Goal: Information Seeking & Learning: Learn about a topic

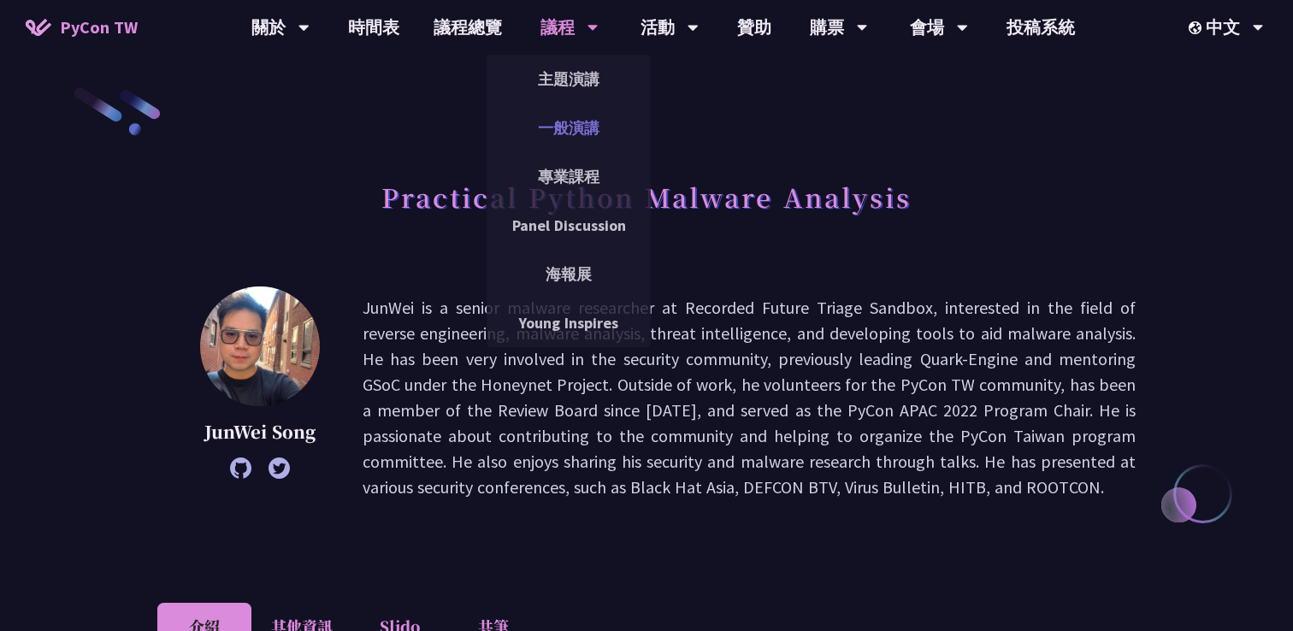
click at [585, 144] on link "一般演講" at bounding box center [568, 128] width 164 height 40
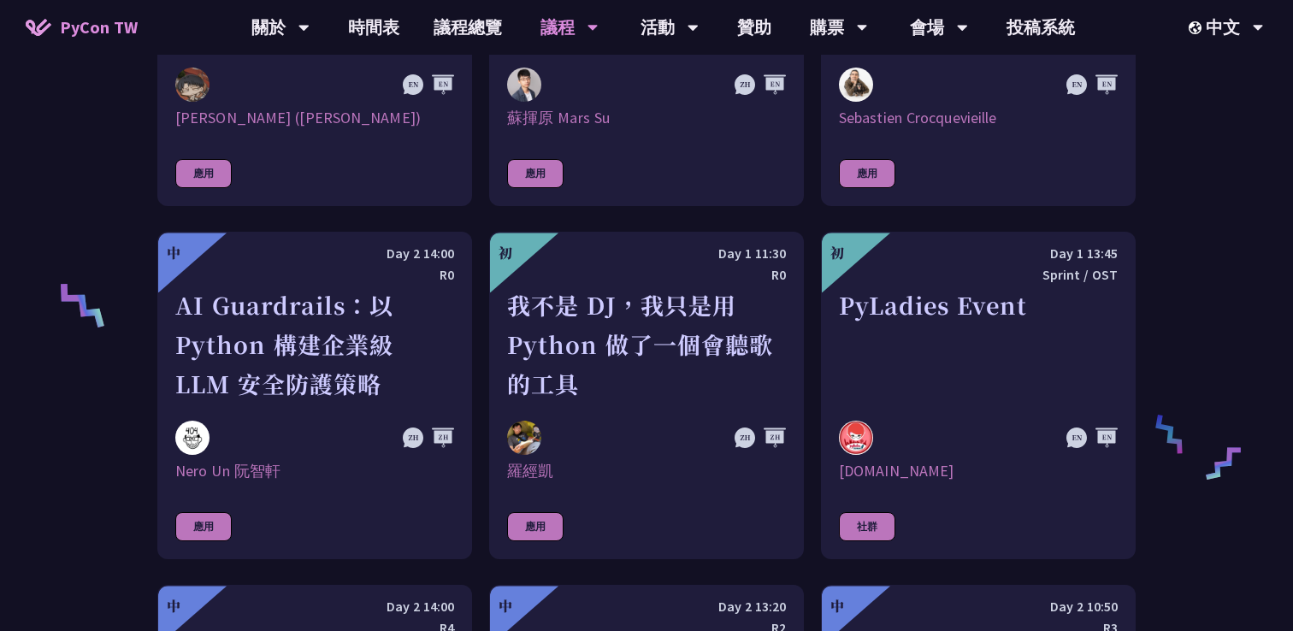
scroll to position [1737, 0]
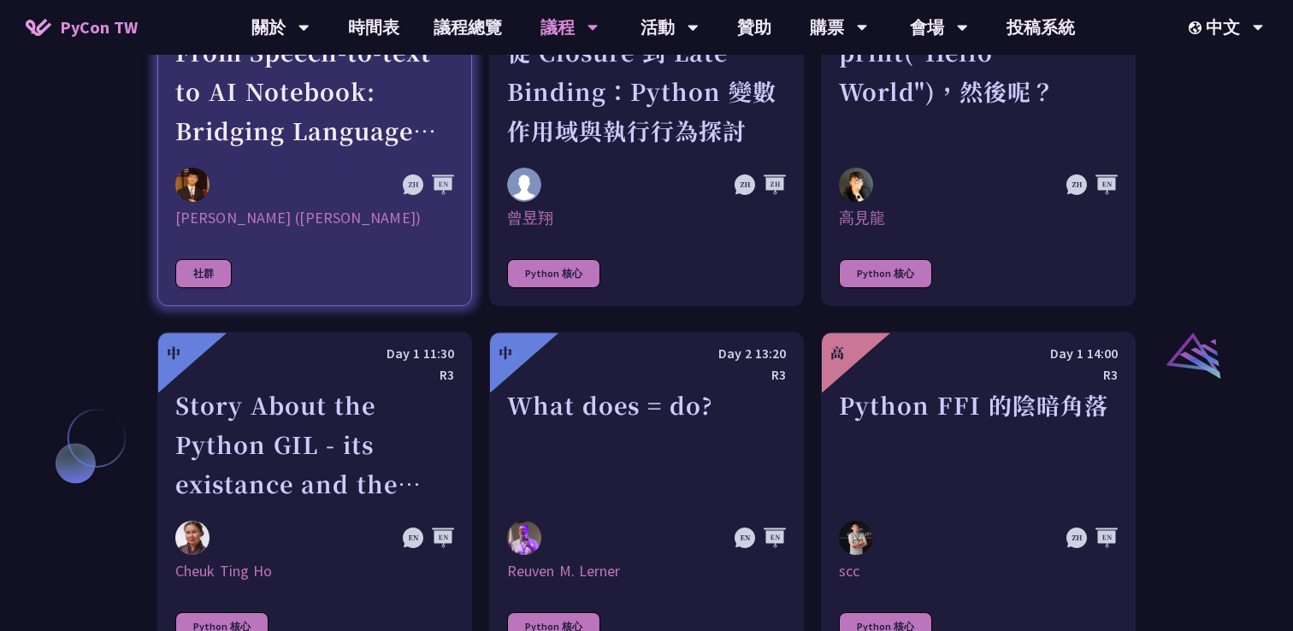
click at [268, 188] on div at bounding box center [272, 185] width 195 height 34
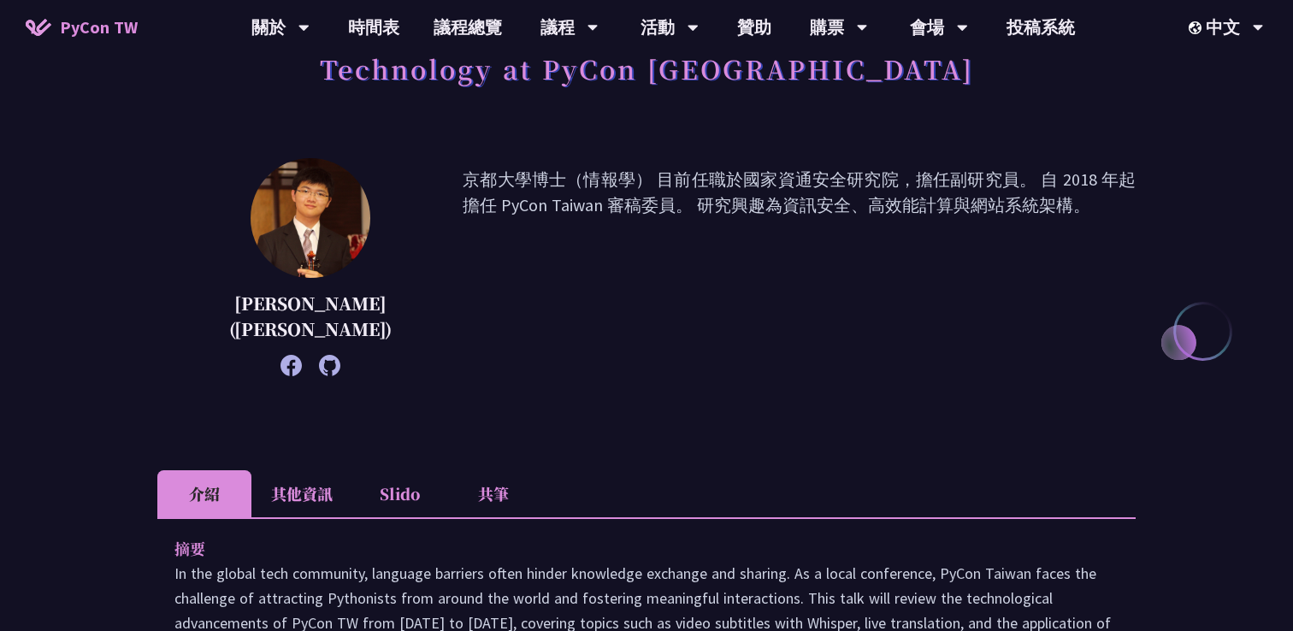
scroll to position [351, 0]
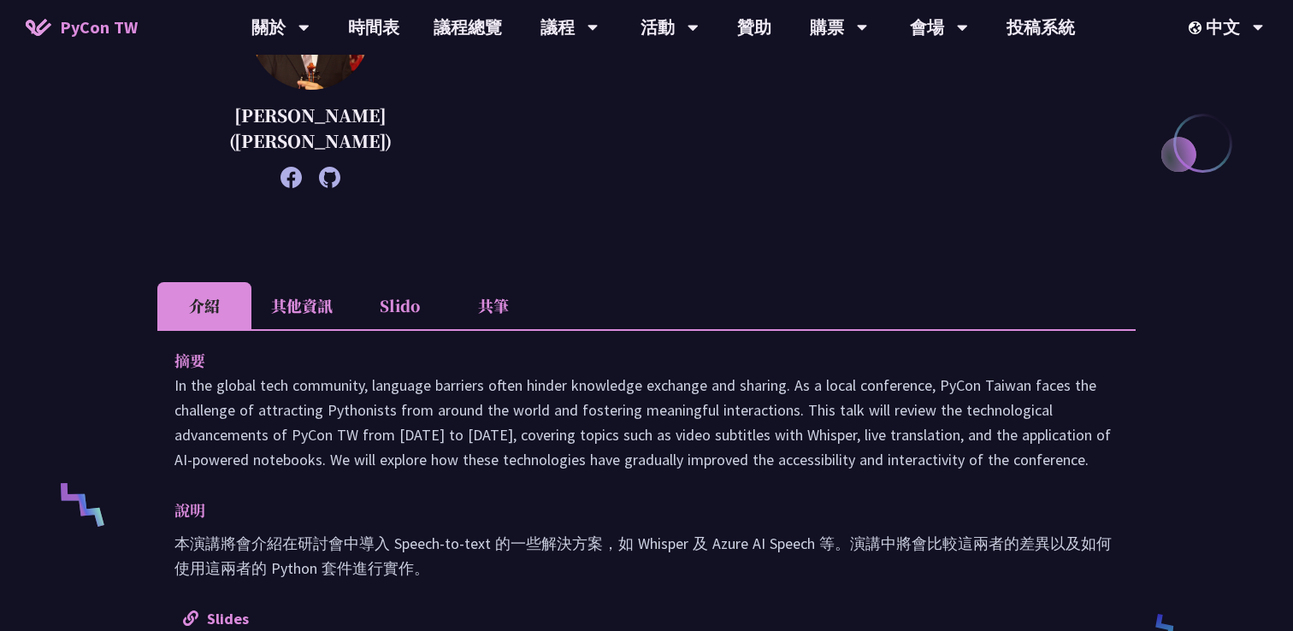
click at [326, 304] on li "其他資訊" at bounding box center [301, 305] width 101 height 47
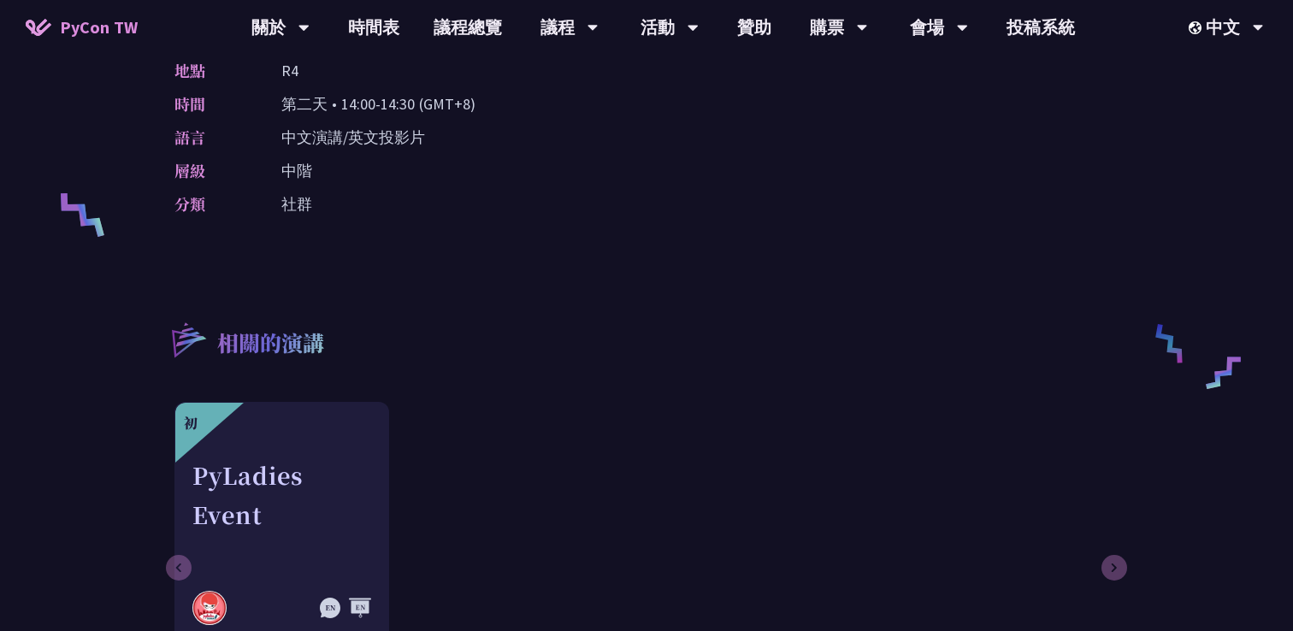
scroll to position [560, 0]
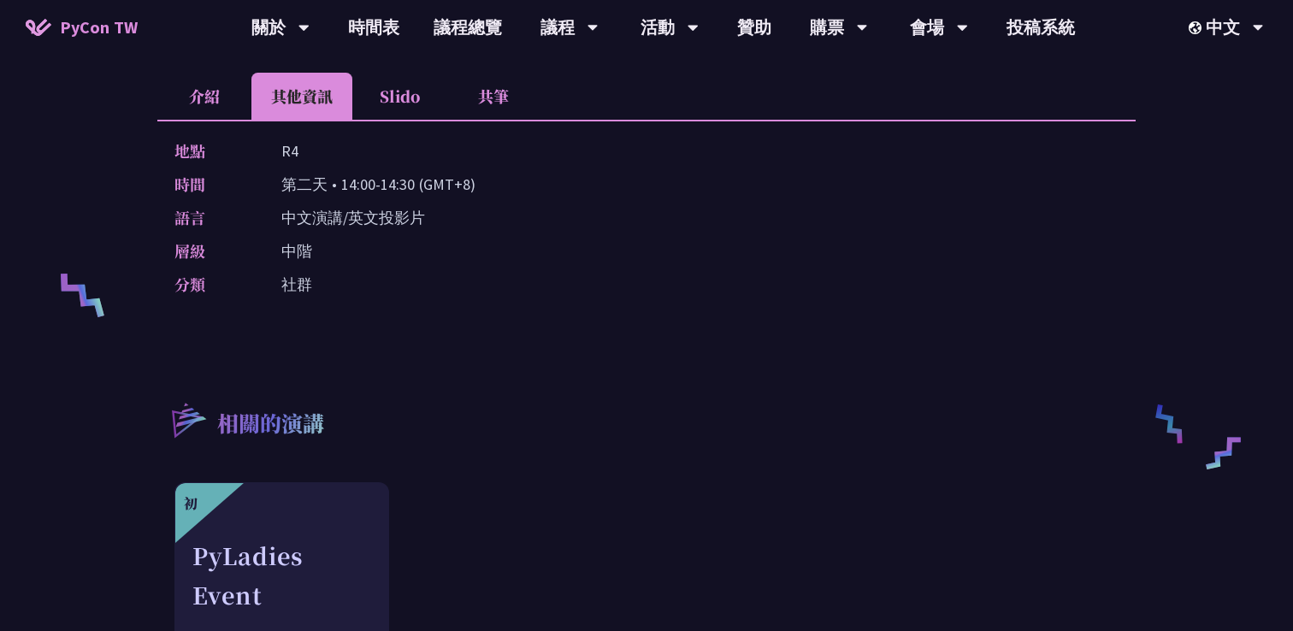
click at [201, 88] on li "介紹" at bounding box center [204, 96] width 94 height 47
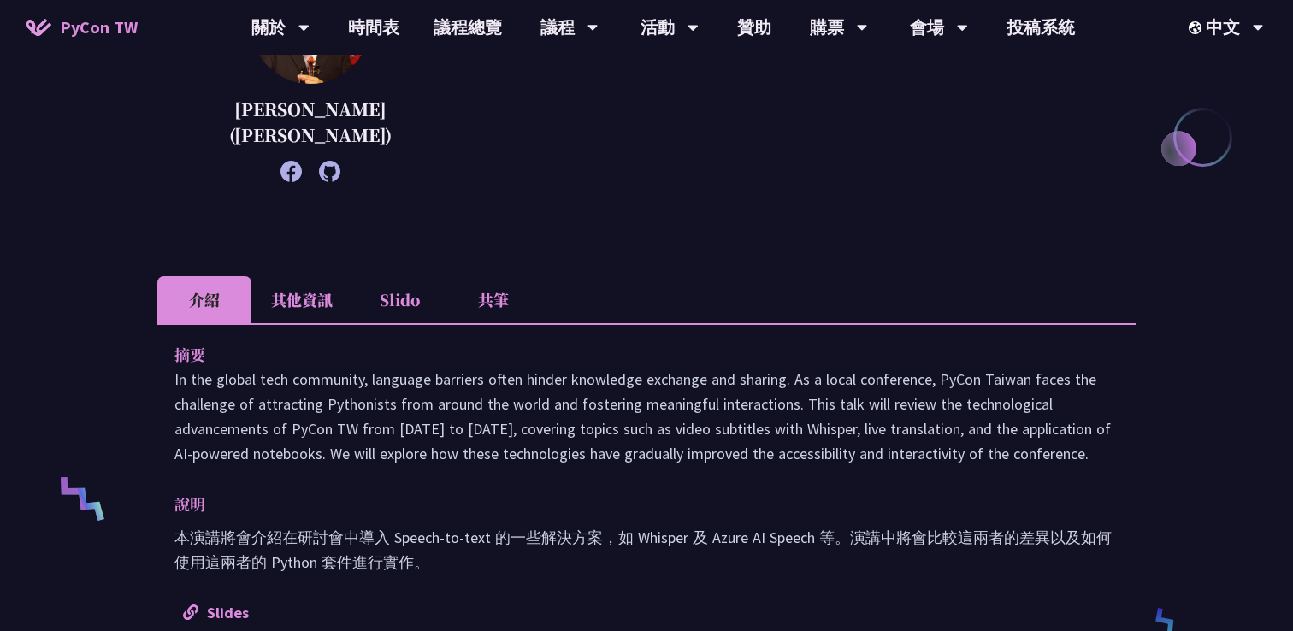
scroll to position [252, 0]
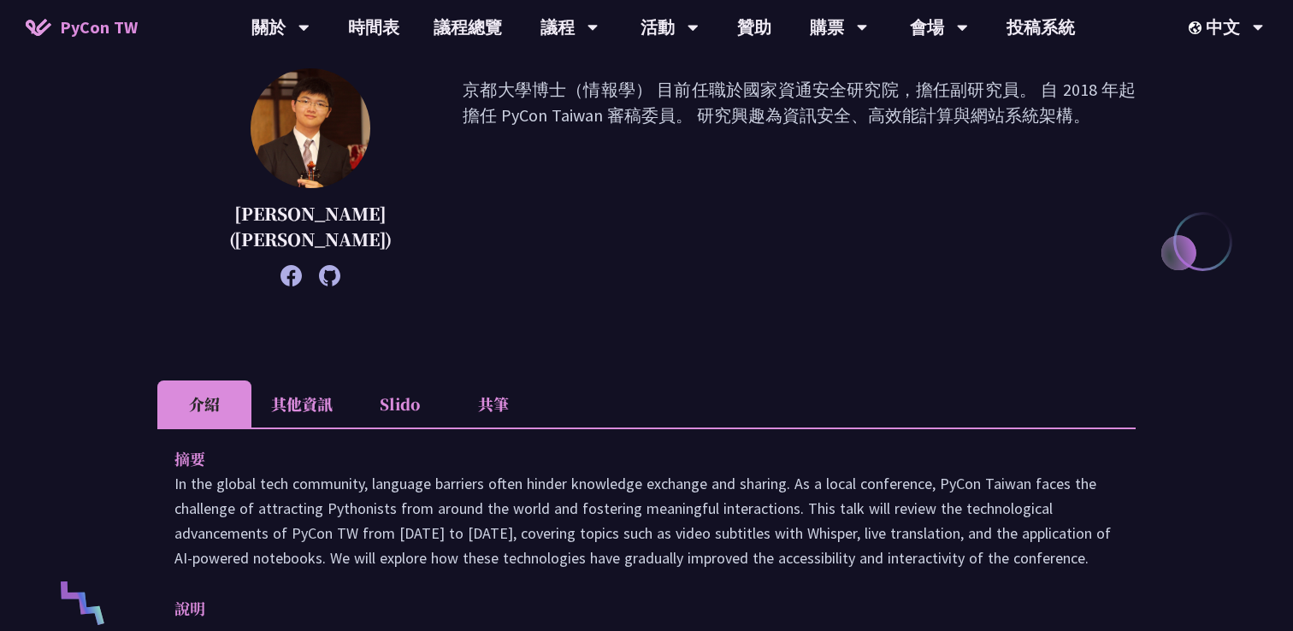
click at [319, 268] on icon at bounding box center [329, 275] width 21 height 21
